Goal: Task Accomplishment & Management: Manage account settings

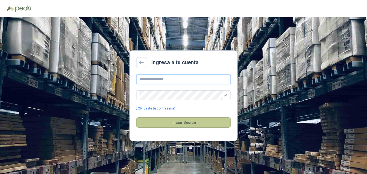
type input "**********"
click at [183, 121] on button "Iniciar Sesión" at bounding box center [183, 122] width 95 height 10
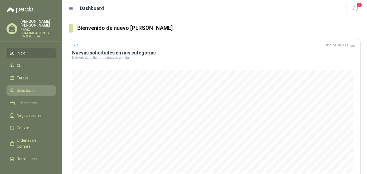
click at [23, 87] on span "Solicitudes" at bounding box center [26, 90] width 19 height 6
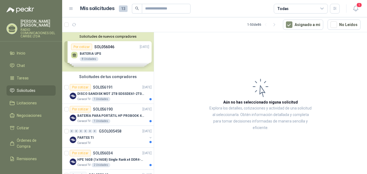
click at [100, 54] on div "Solicitudes de nuevos compradores Por cotizar SOL056046 16/09/25 BATERIA UPS 8 …" at bounding box center [108, 51] width 92 height 39
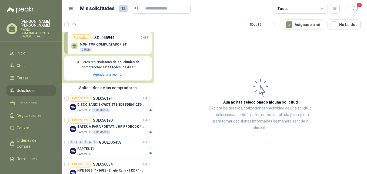
scroll to position [99, 0]
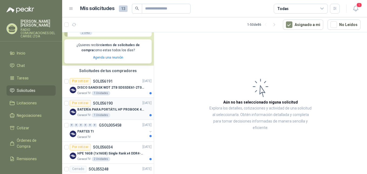
click at [116, 110] on p "BATERÍA PARA PORTÁTIL HP PROBOOK 430 G8" at bounding box center [110, 109] width 67 height 5
